Goal: Check status: Check status

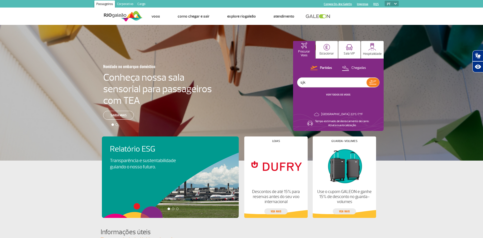
type input "sjk"
click at [335, 94] on link "VER TODOS OS VOOS" at bounding box center [338, 94] width 24 height 3
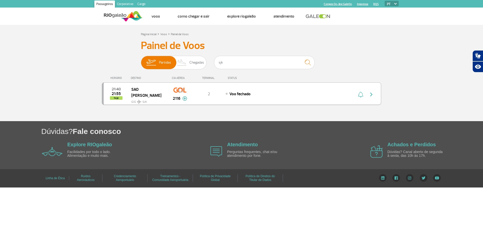
click at [309, 99] on div "21:40 21:55 hoje [GEOGRAPHIC_DATA] SJK 2116 2 Voo fechado Parcerias: Azul Linha…" at bounding box center [241, 94] width 279 height 22
click at [184, 99] on img at bounding box center [184, 98] width 5 height 5
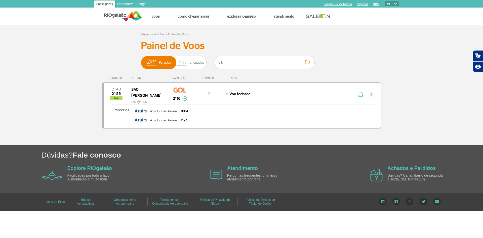
click at [186, 100] on img at bounding box center [184, 98] width 5 height 5
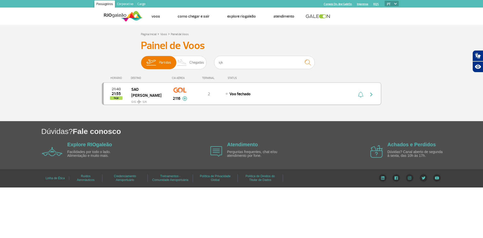
click at [372, 95] on img "button" at bounding box center [371, 95] width 6 height 6
click at [186, 65] on img at bounding box center [182, 62] width 15 height 13
click at [141, 60] on input "Partidas Chegadas" at bounding box center [141, 60] width 0 height 0
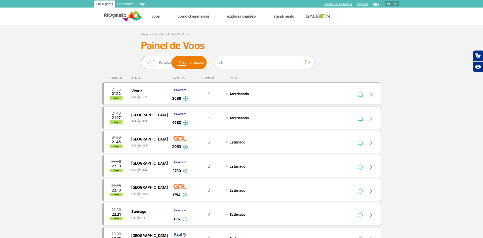
click at [161, 60] on span "Partidas" at bounding box center [165, 62] width 12 height 13
click at [141, 60] on input "Partidas Chegadas" at bounding box center [141, 60] width 0 height 0
checkbox input "false"
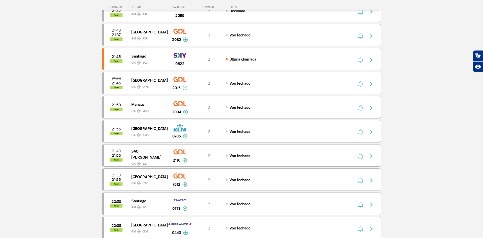
scroll to position [154, 0]
